Goal: Transaction & Acquisition: Book appointment/travel/reservation

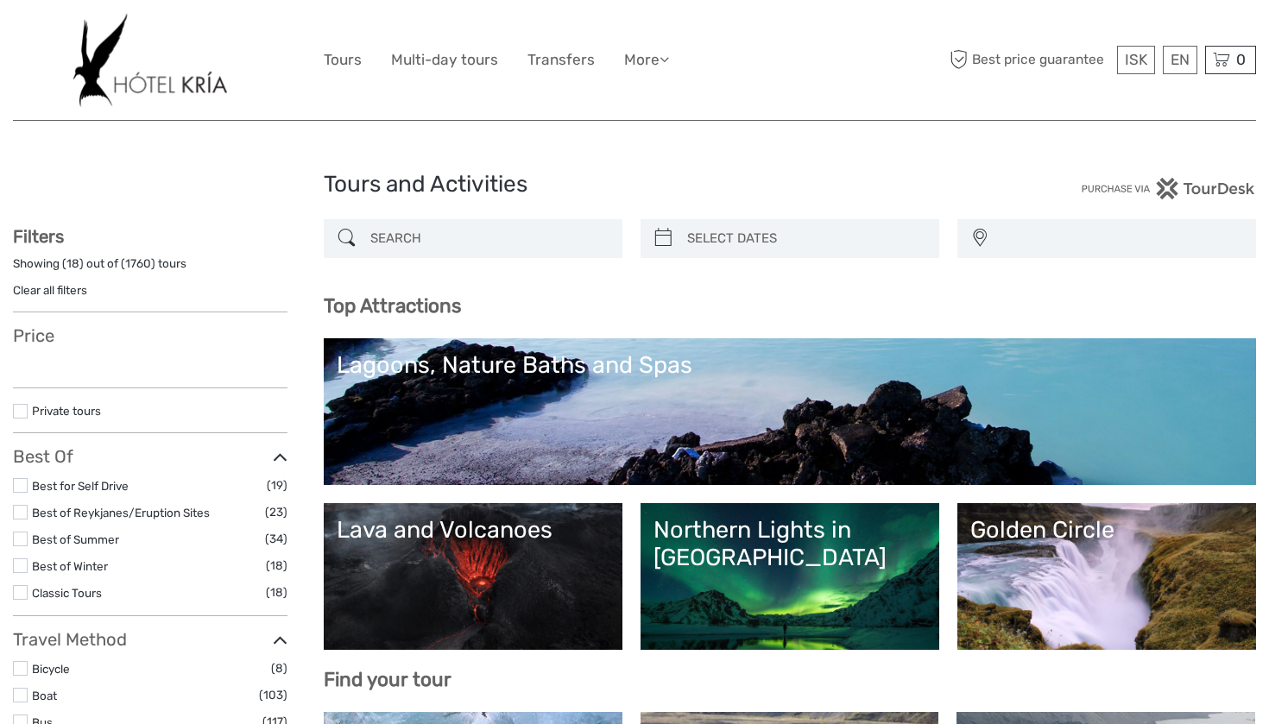
select select
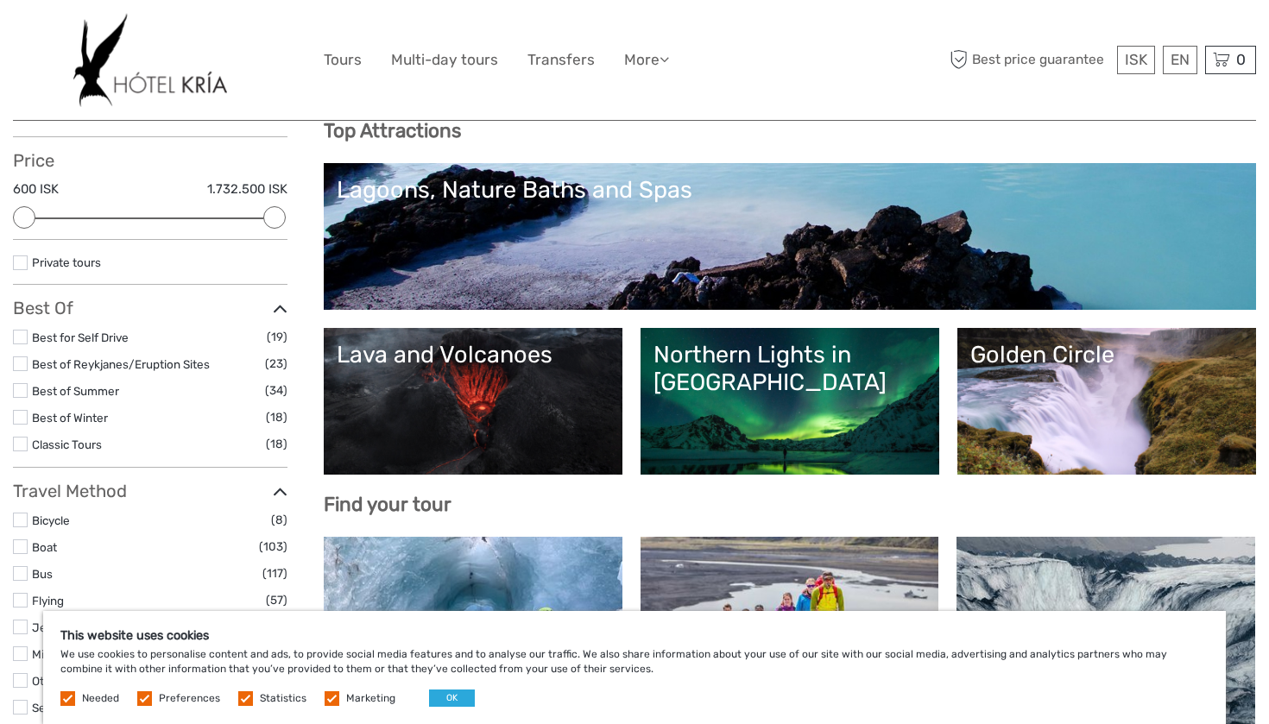
scroll to position [175, 0]
click at [697, 205] on link "Lagoons, Nature Baths and Spas" at bounding box center [790, 236] width 906 height 121
click at [444, 692] on button "OK" at bounding box center [452, 698] width 46 height 17
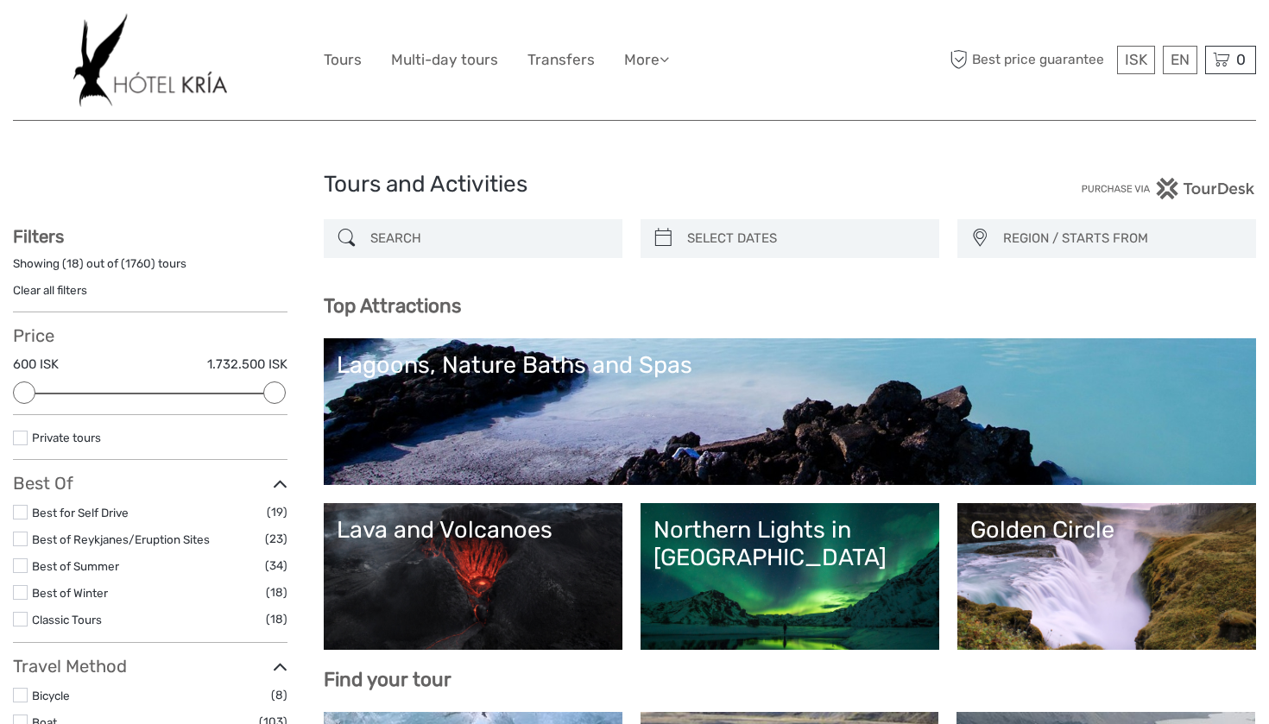
scroll to position [0, 0]
click at [770, 389] on link "Lagoons, Nature Baths and Spas" at bounding box center [790, 411] width 906 height 121
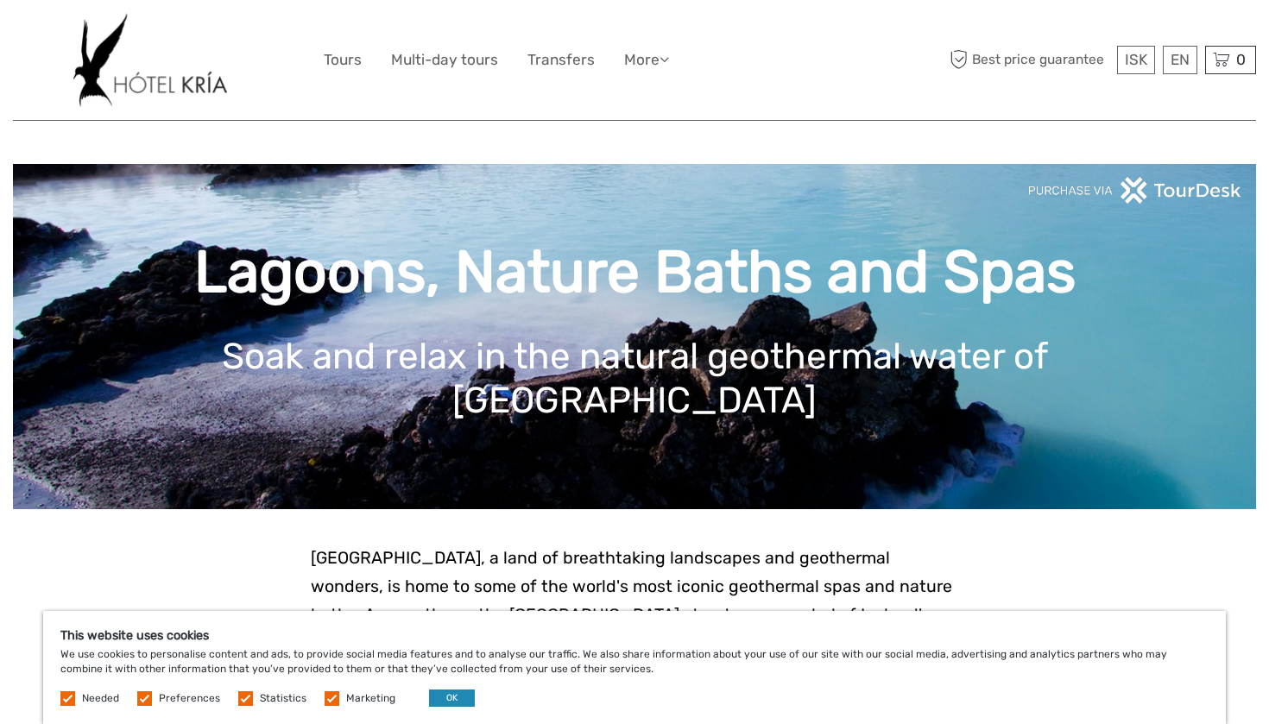
click at [454, 700] on button "OK" at bounding box center [452, 698] width 46 height 17
